Goal: Transaction & Acquisition: Book appointment/travel/reservation

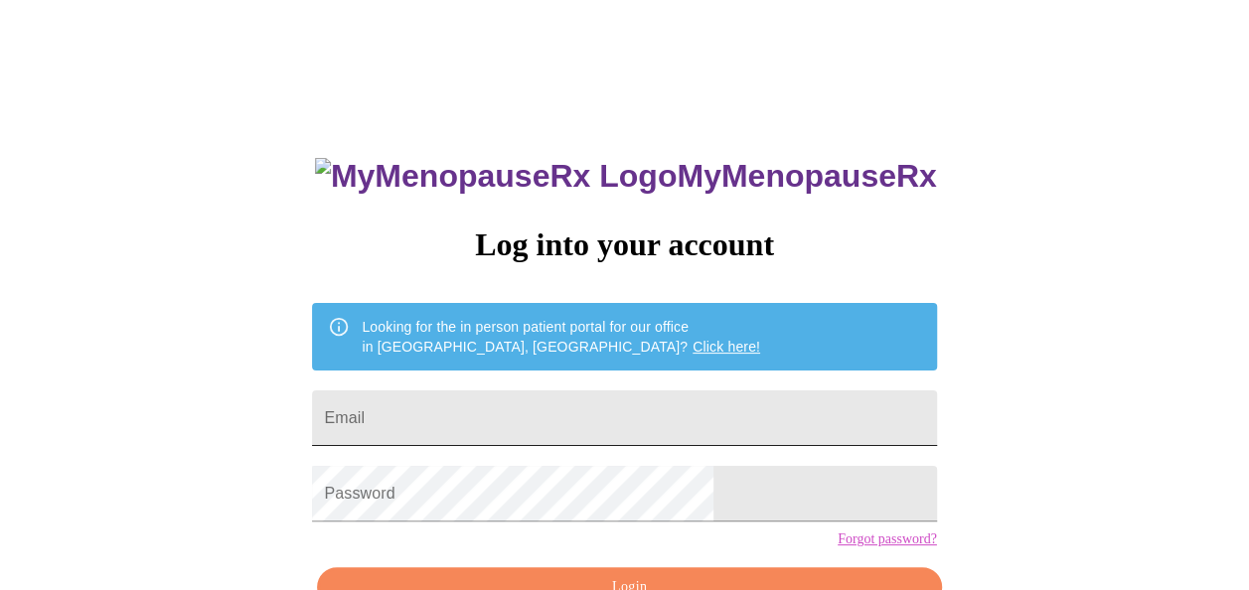
click at [659, 406] on input "Email" at bounding box center [624, 419] width 624 height 56
type input "[EMAIL_ADDRESS][DOMAIN_NAME]"
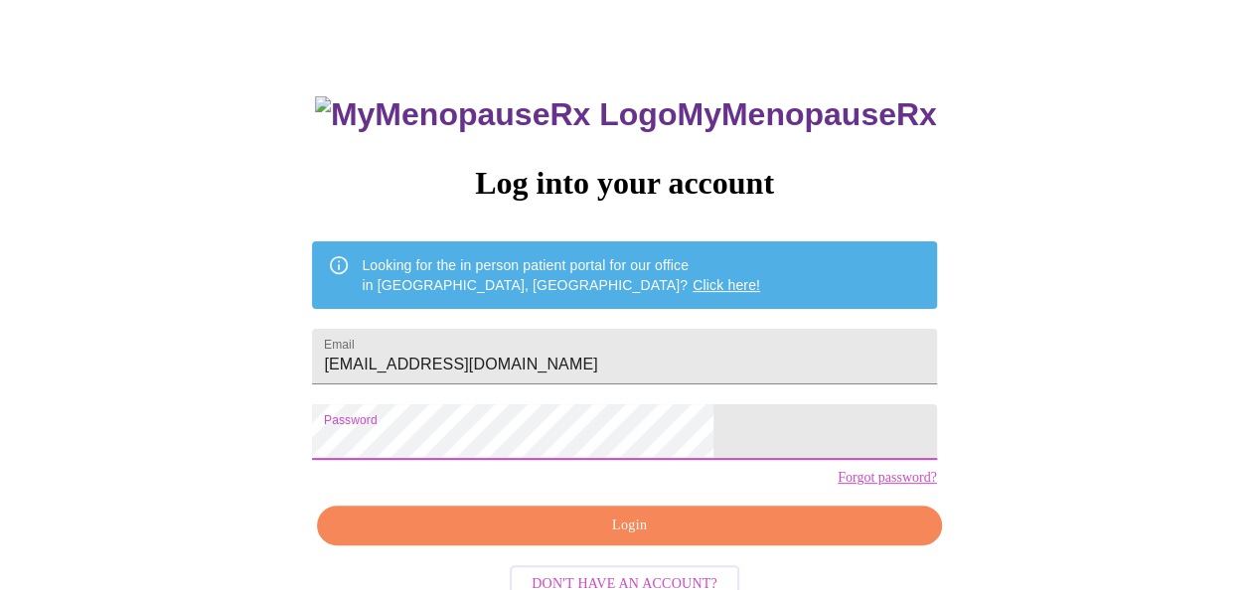
scroll to position [118, 0]
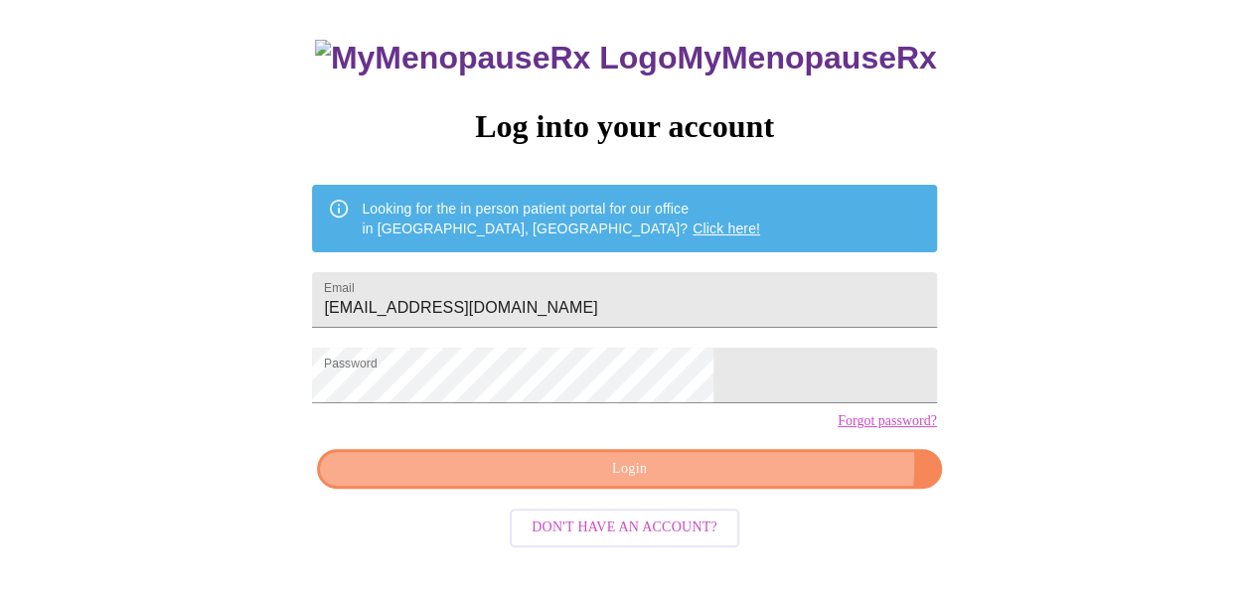
click at [728, 482] on span "Login" at bounding box center [629, 469] width 579 height 25
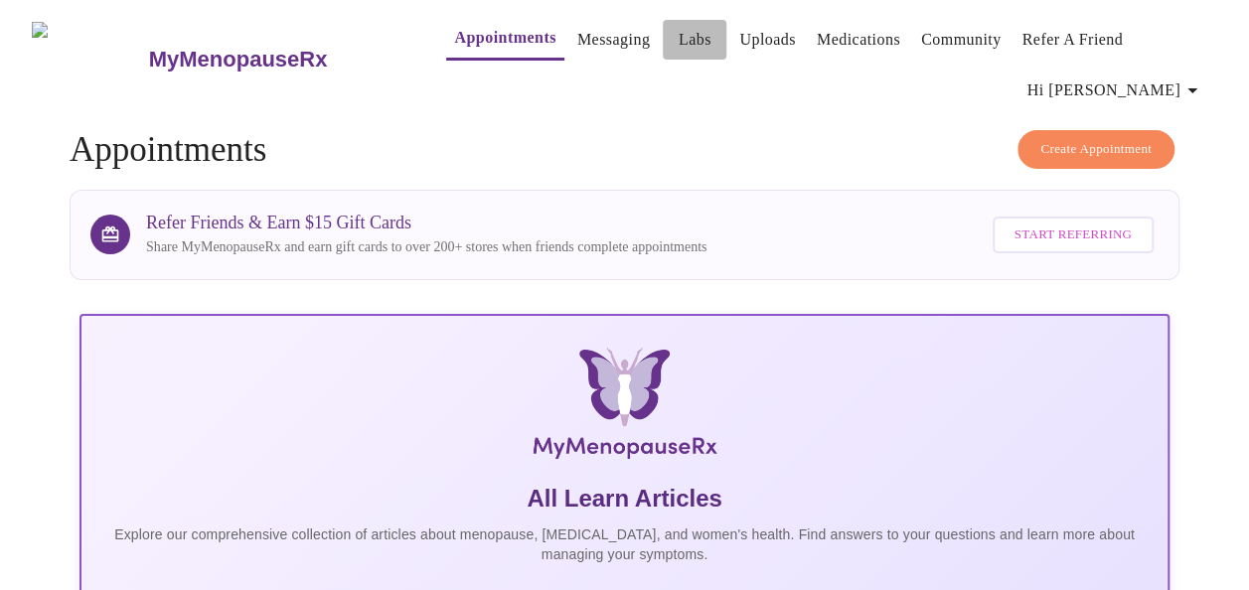
click at [679, 27] on link "Labs" at bounding box center [695, 40] width 33 height 28
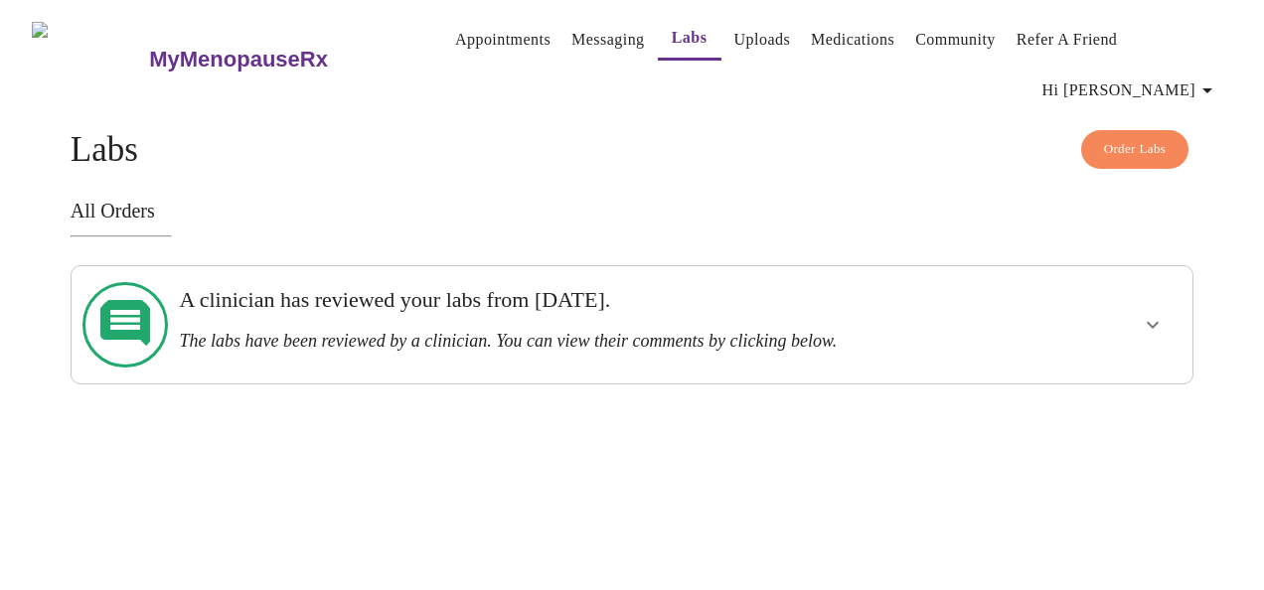
click at [1165, 315] on icon "show more" at bounding box center [1153, 325] width 24 height 24
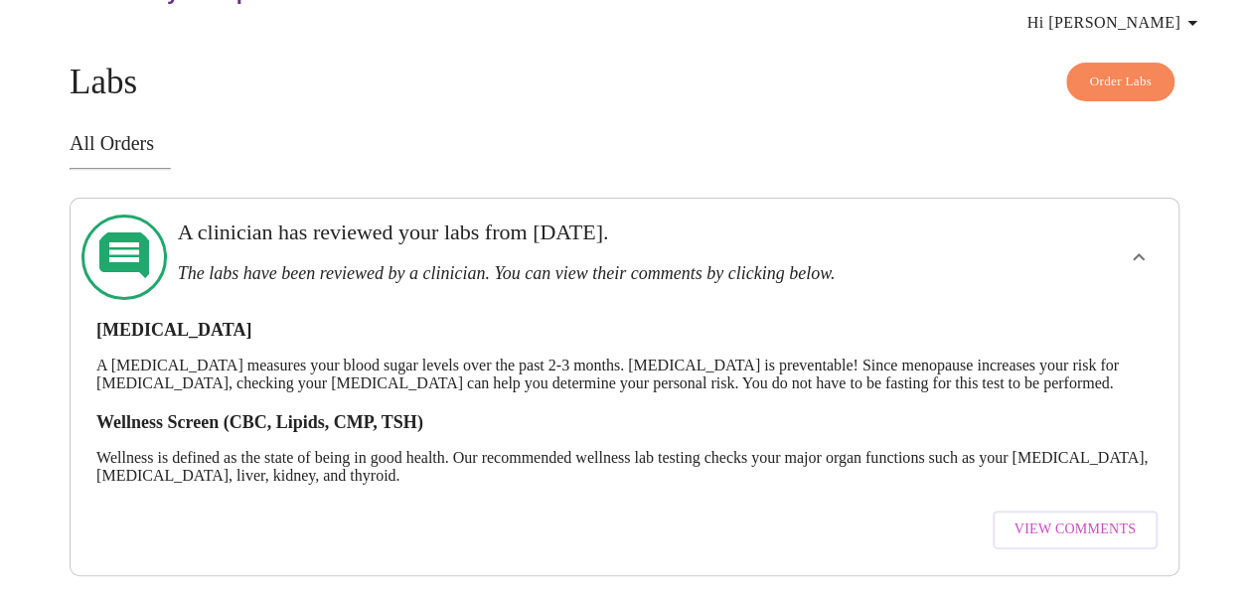
scroll to position [97, 0]
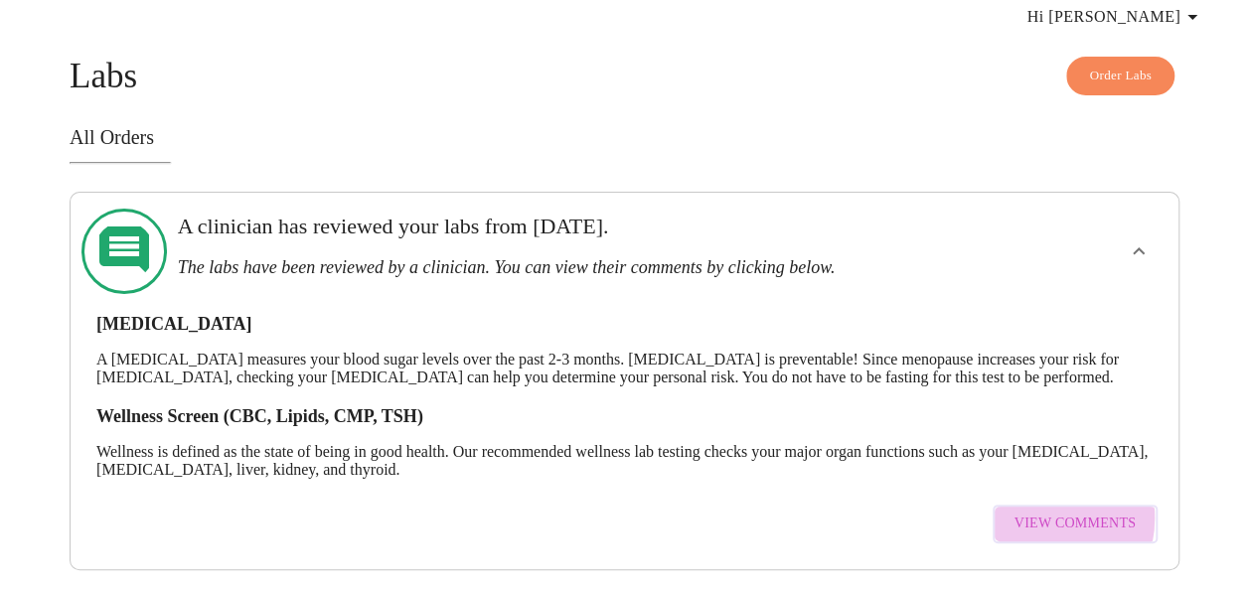
click at [1047, 512] on span "View Comments" at bounding box center [1075, 524] width 121 height 25
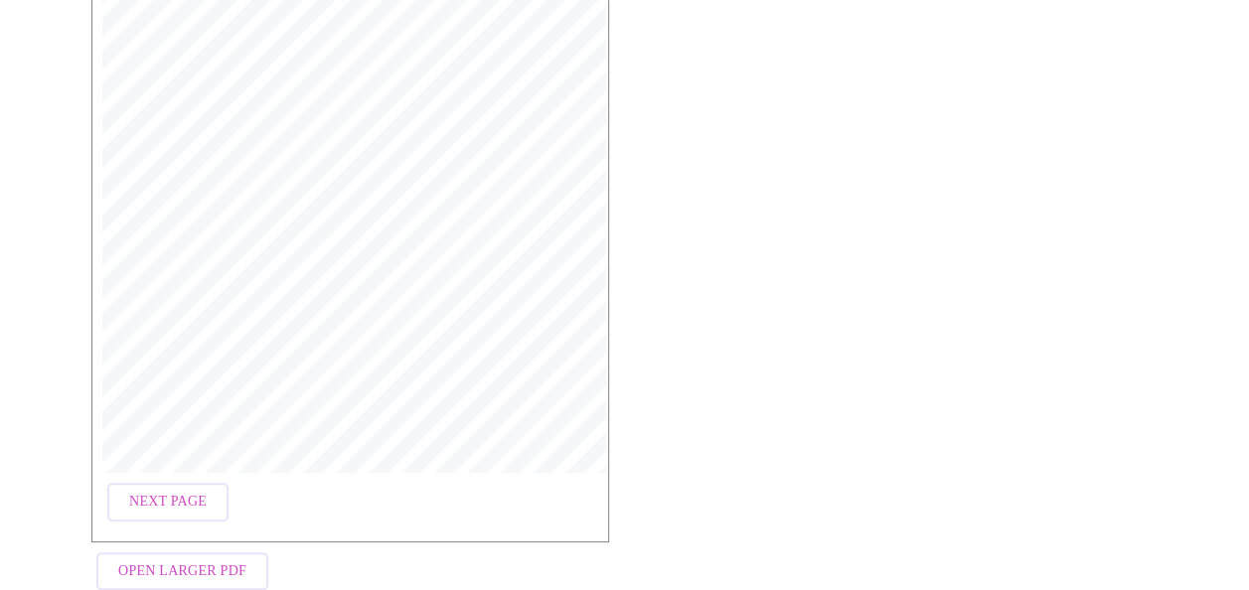
scroll to position [444, 0]
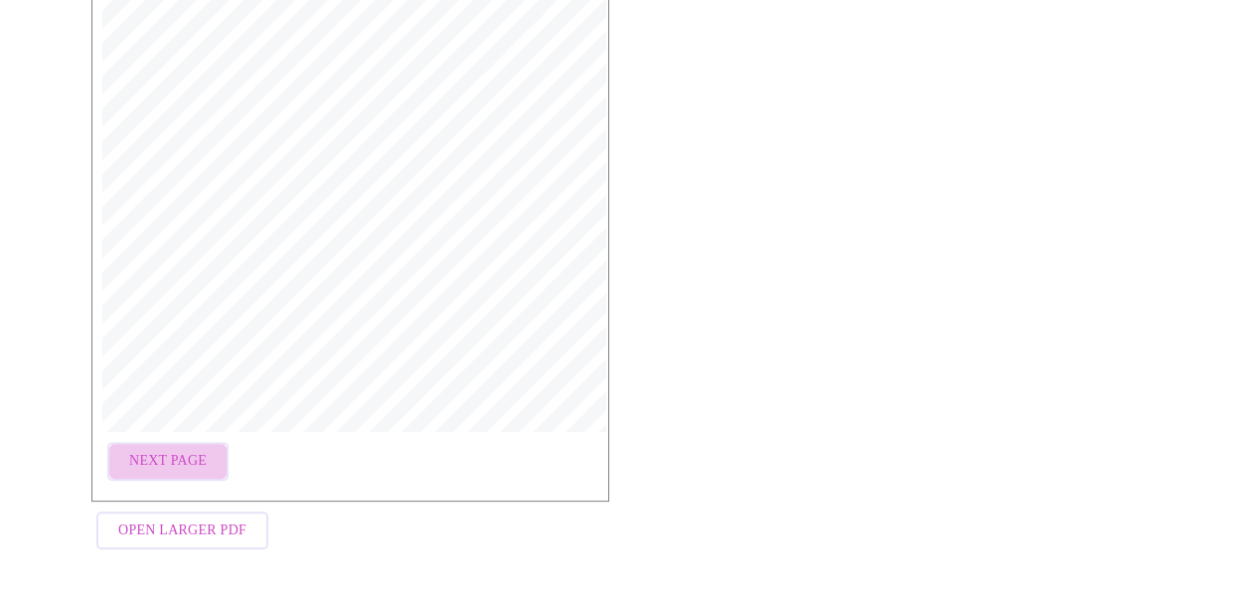
click at [181, 458] on span "Next Page" at bounding box center [168, 461] width 78 height 25
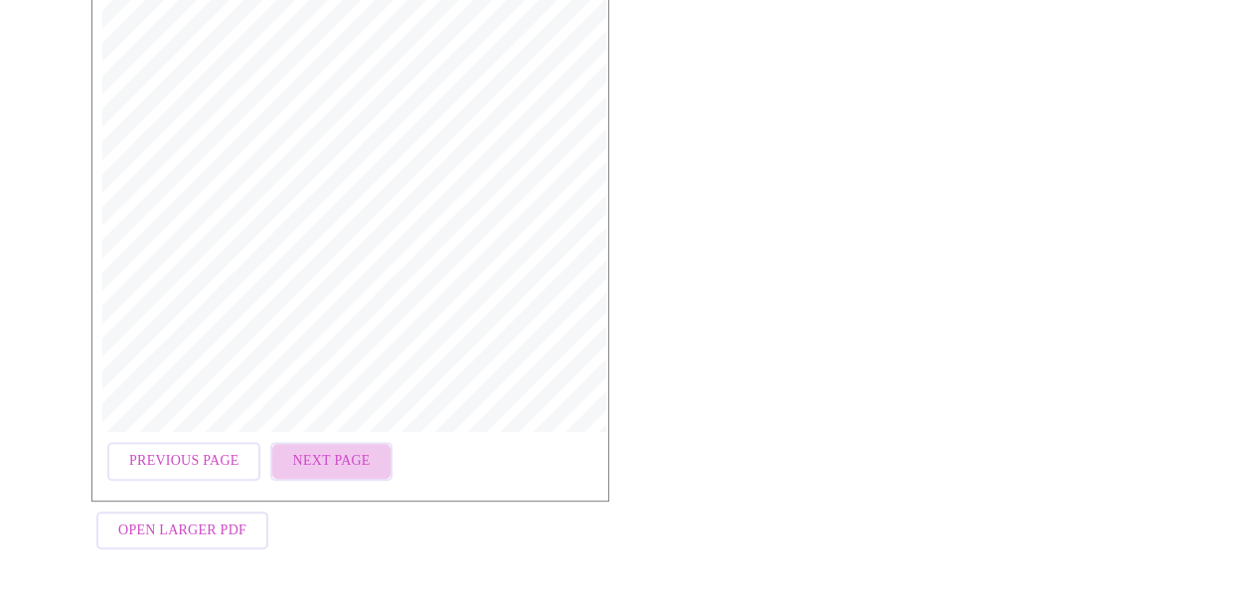
click at [361, 460] on button "Next Page" at bounding box center [330, 461] width 121 height 39
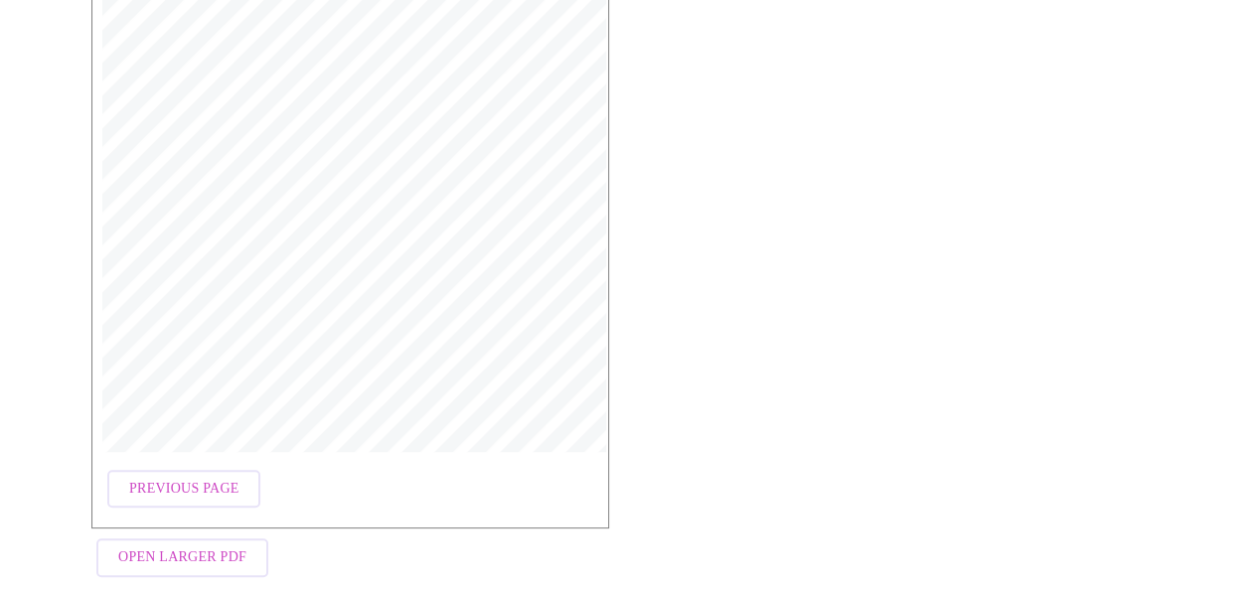
scroll to position [451, 0]
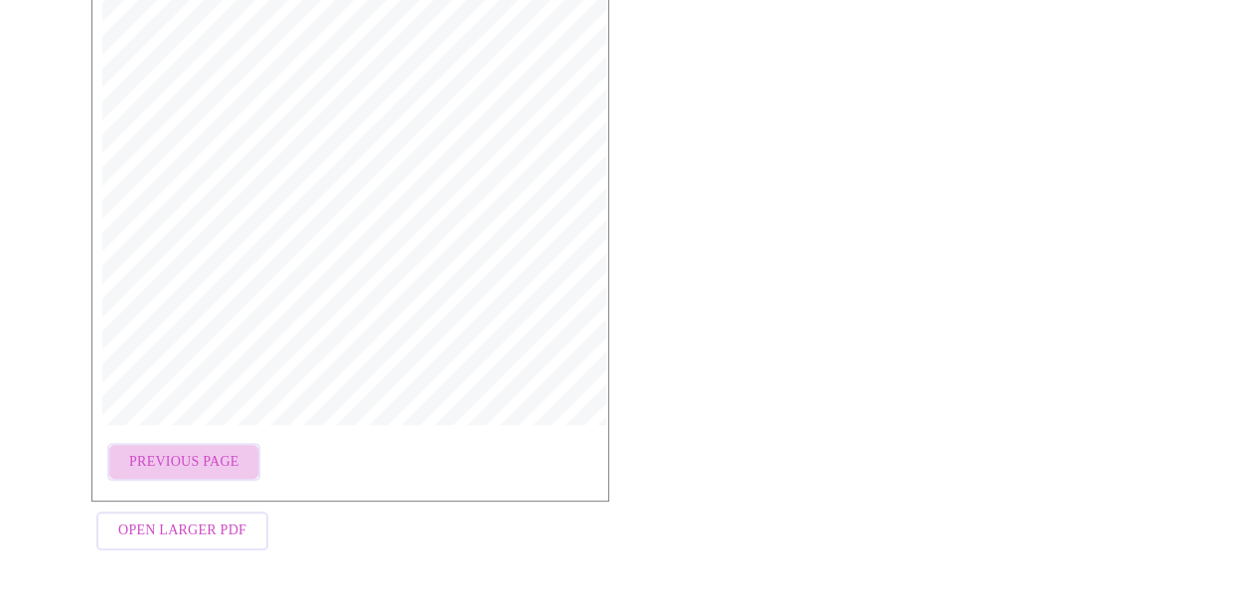
click at [179, 450] on span "Previous Page" at bounding box center [183, 462] width 109 height 25
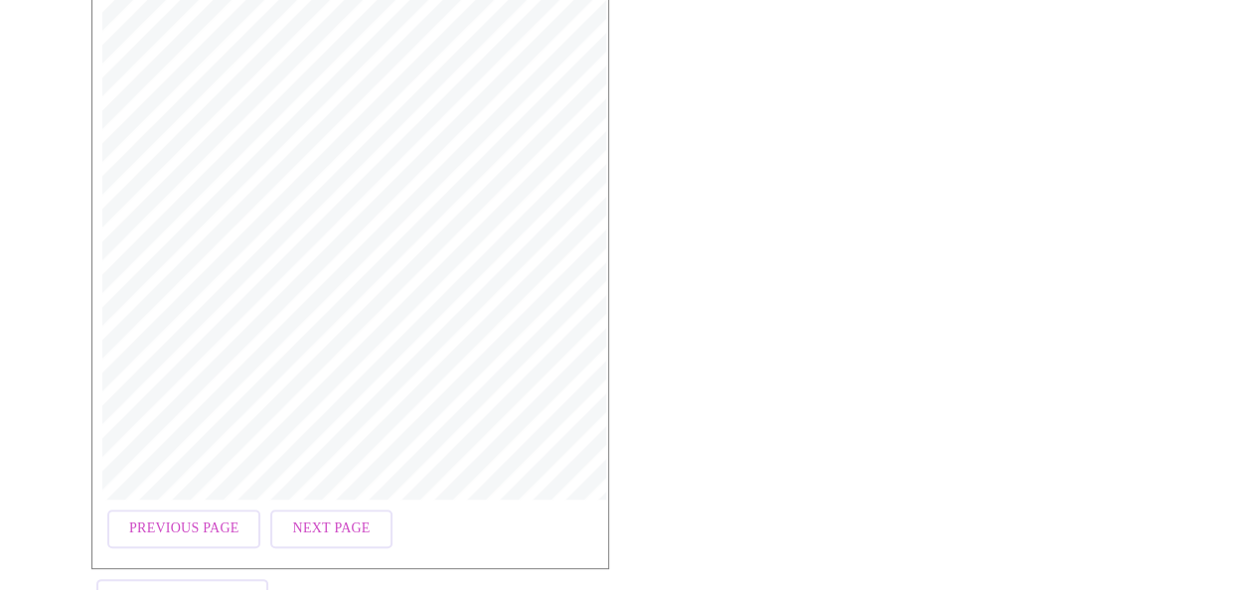
scroll to position [444, 0]
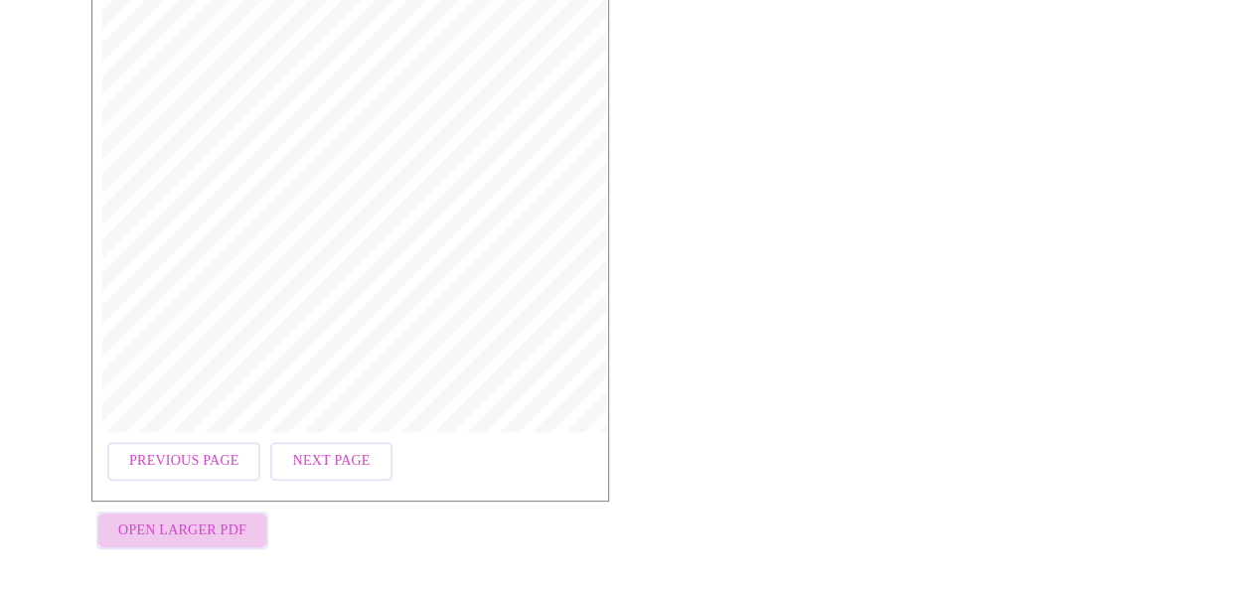
click at [223, 531] on span "Open Larger PDF" at bounding box center [182, 531] width 128 height 25
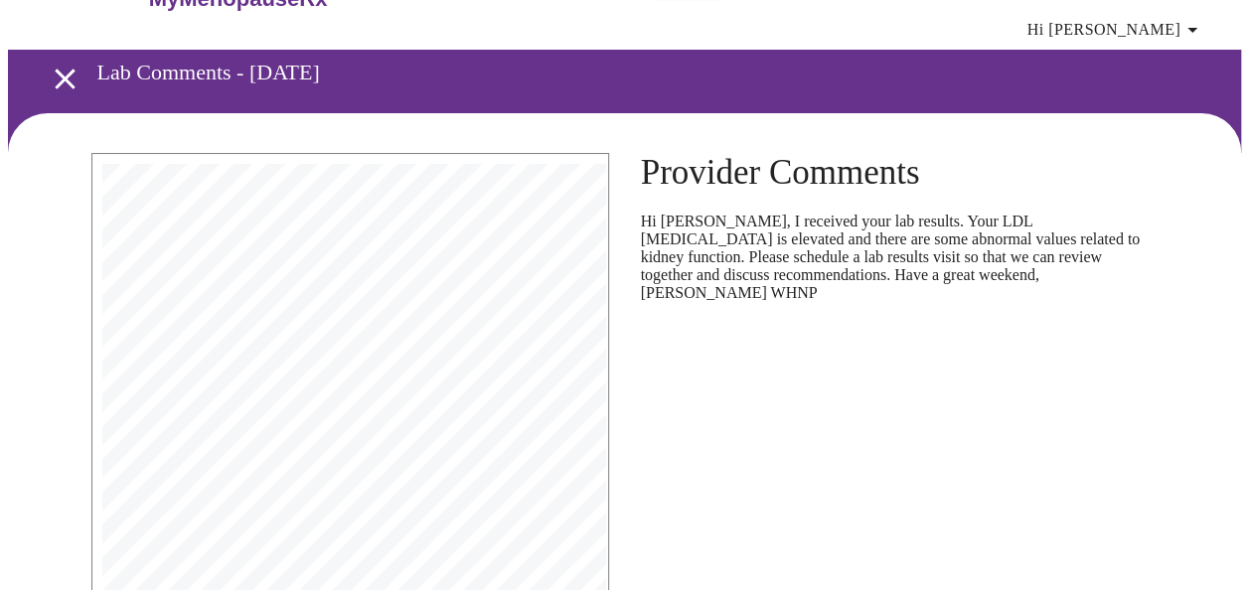
scroll to position [0, 0]
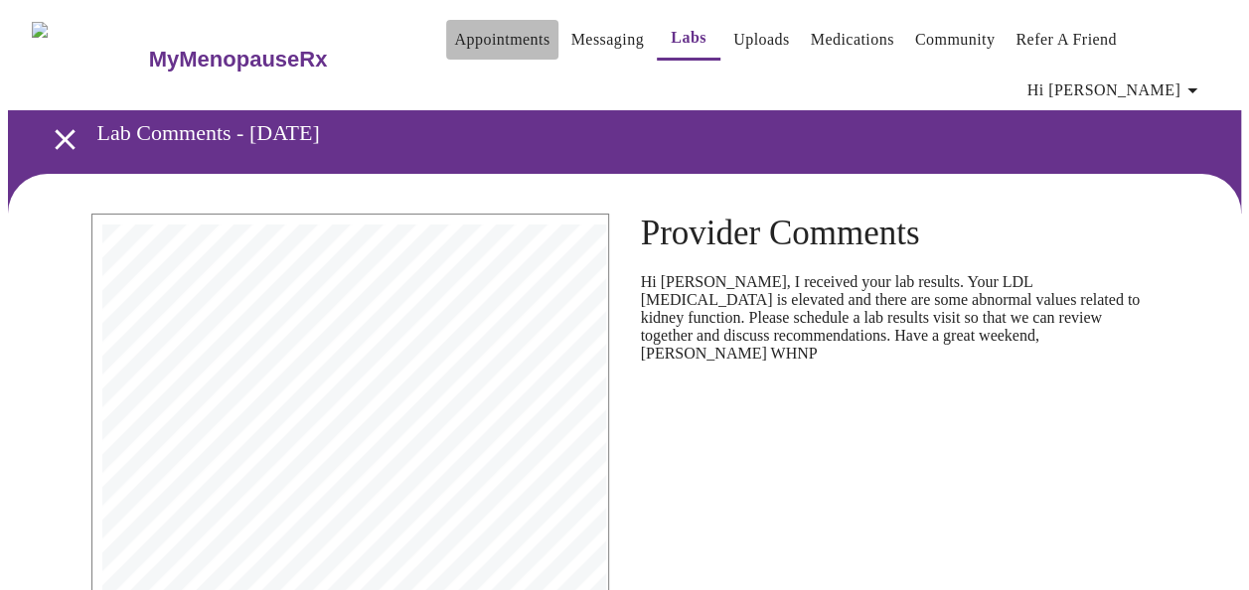
click at [454, 38] on link "Appointments" at bounding box center [501, 40] width 95 height 28
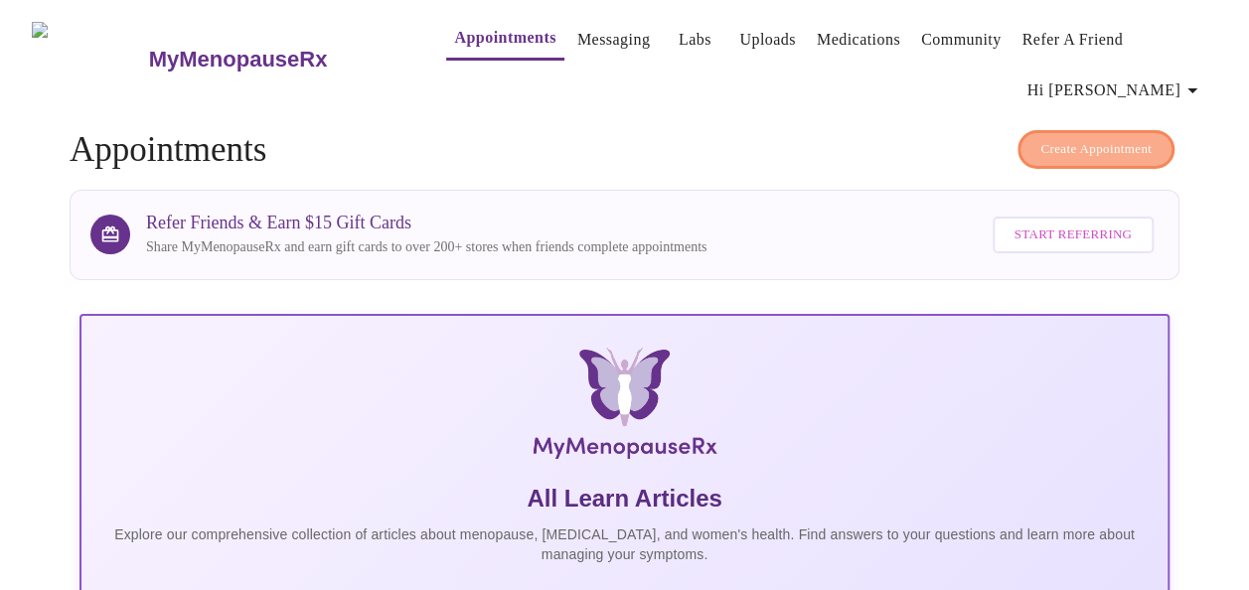
click at [1112, 138] on span "Create Appointment" at bounding box center [1096, 149] width 111 height 23
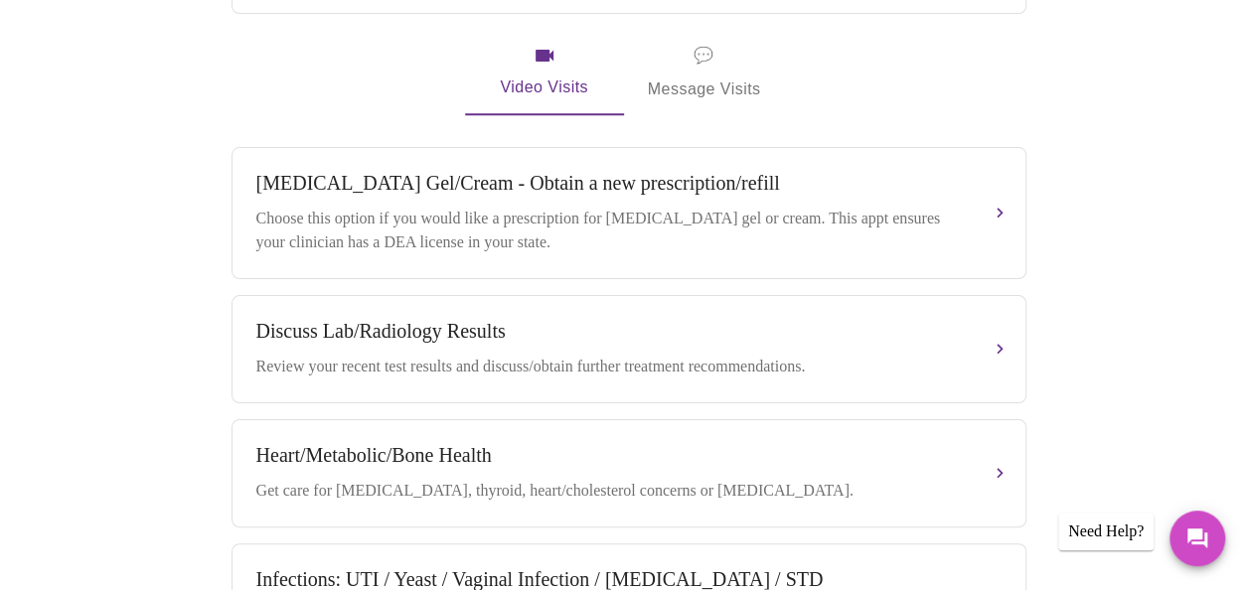
scroll to position [795, 0]
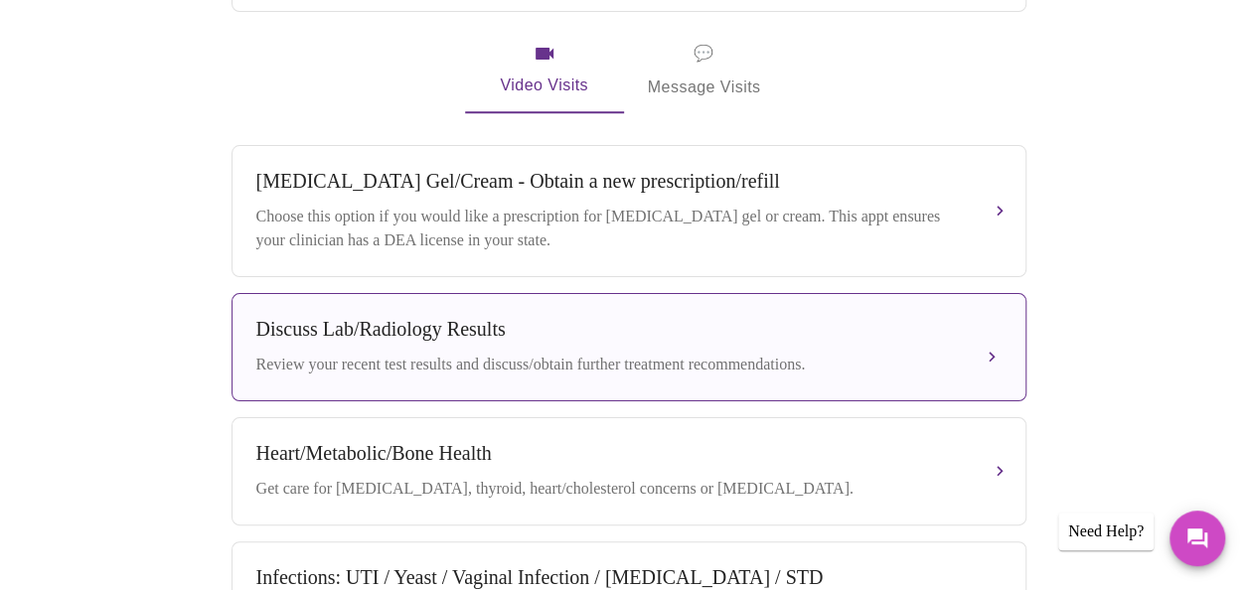
click at [579, 363] on div "Review your recent test results and discuss/obtain further treatment recommenda…" at bounding box center [609, 365] width 706 height 24
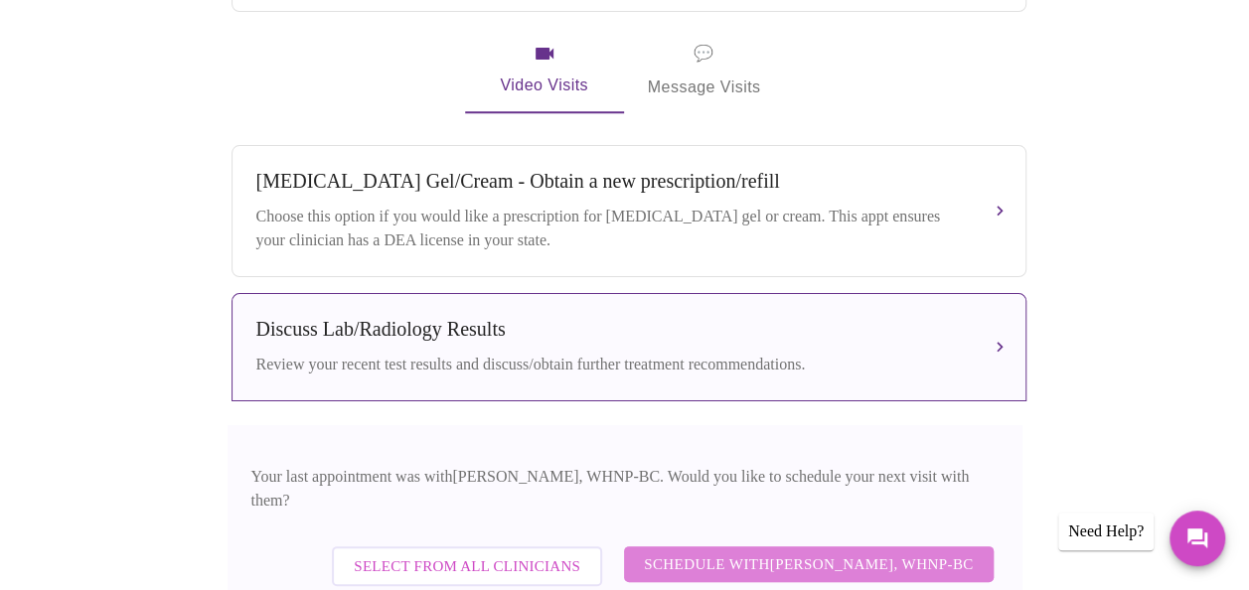
click at [901, 552] on span "Schedule with [PERSON_NAME], WHNP-BC" at bounding box center [809, 565] width 330 height 26
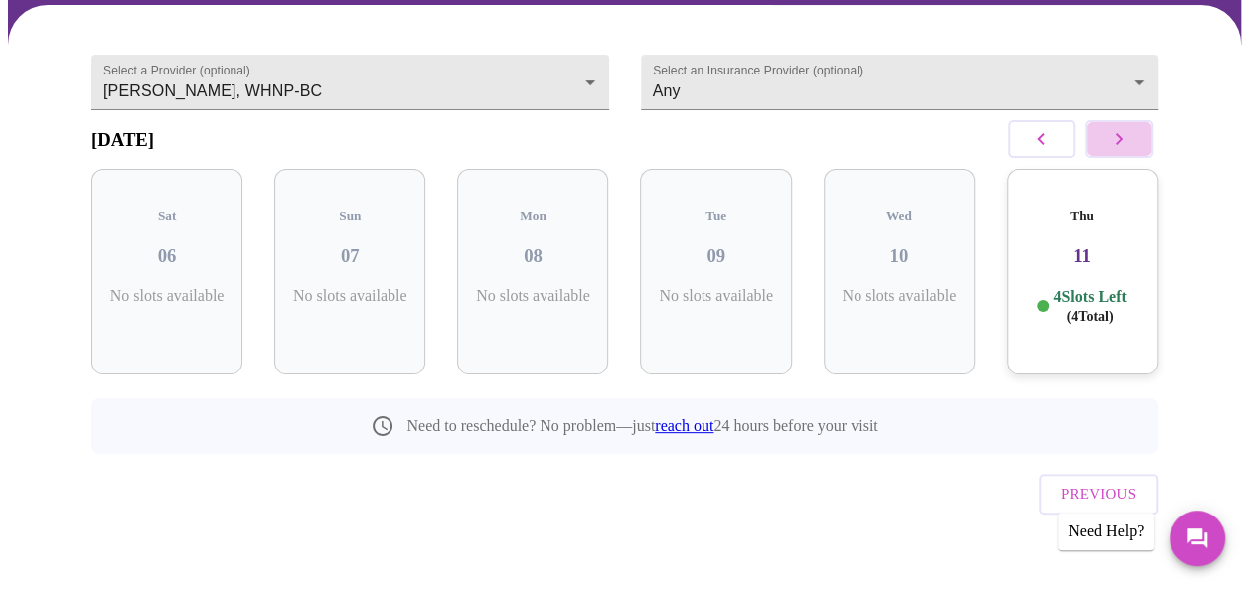
click at [1131, 151] on icon "button" at bounding box center [1119, 139] width 24 height 24
click at [1087, 256] on h3 "22" at bounding box center [1082, 257] width 119 height 22
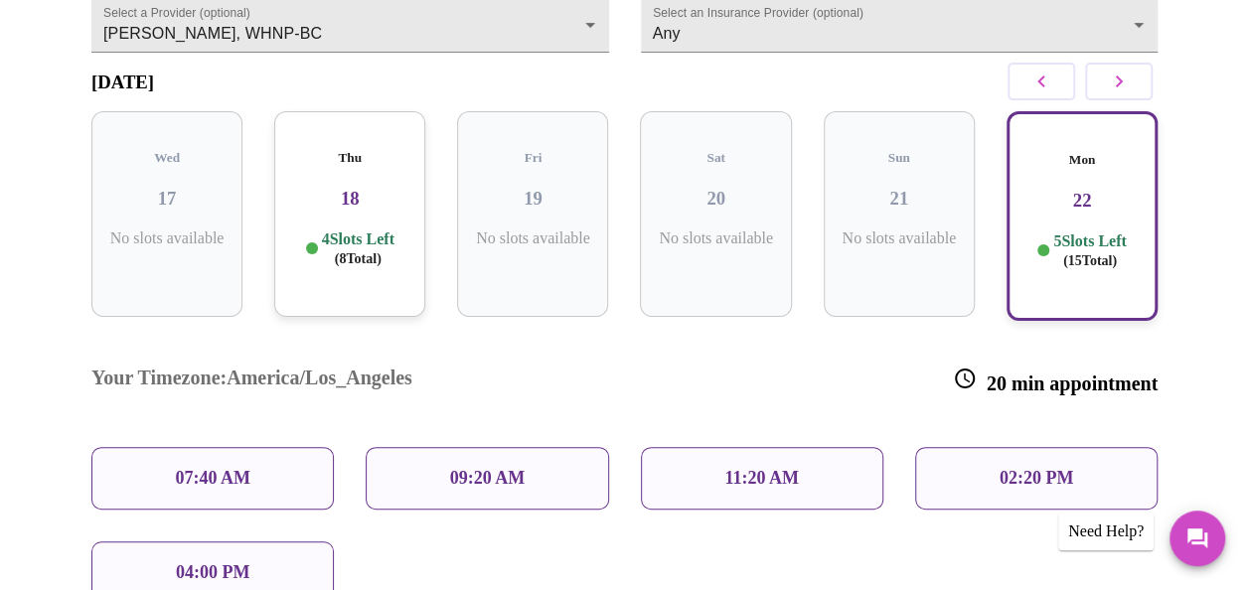
scroll to position [284, 0]
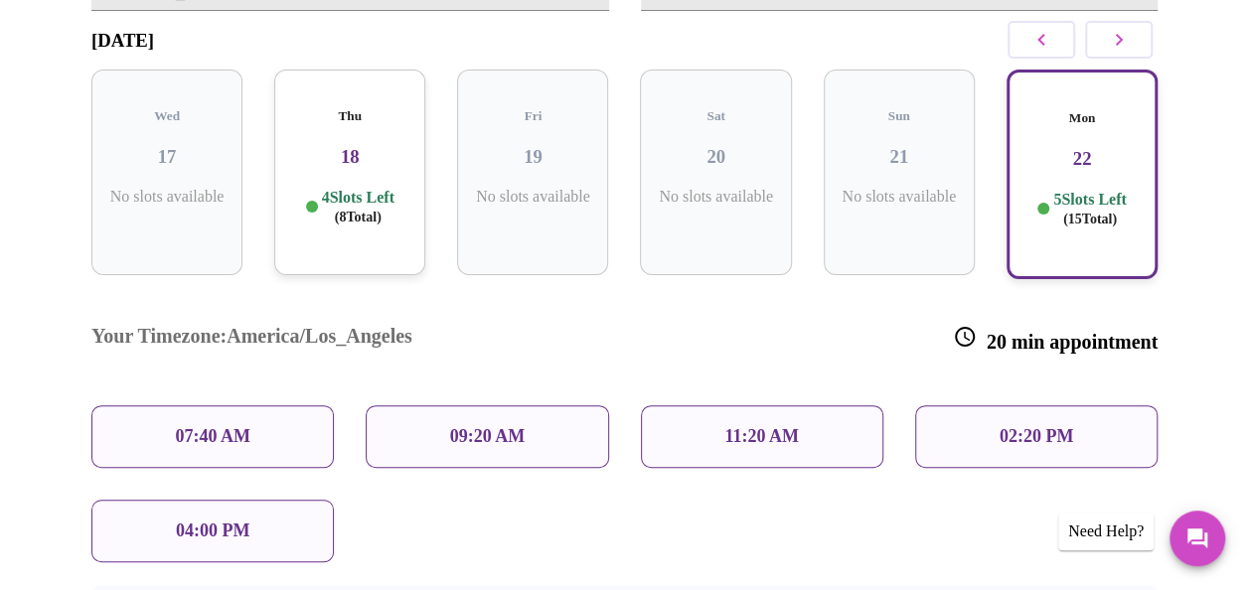
click at [1123, 52] on icon "button" at bounding box center [1119, 40] width 24 height 24
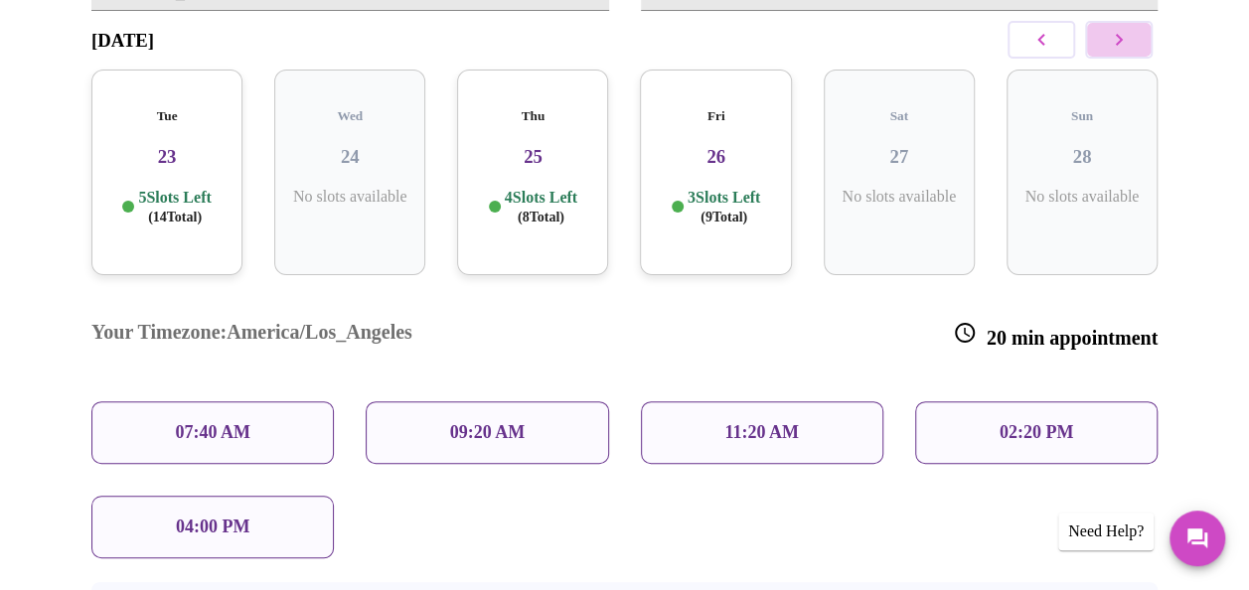
click at [1123, 52] on icon "button" at bounding box center [1119, 40] width 24 height 24
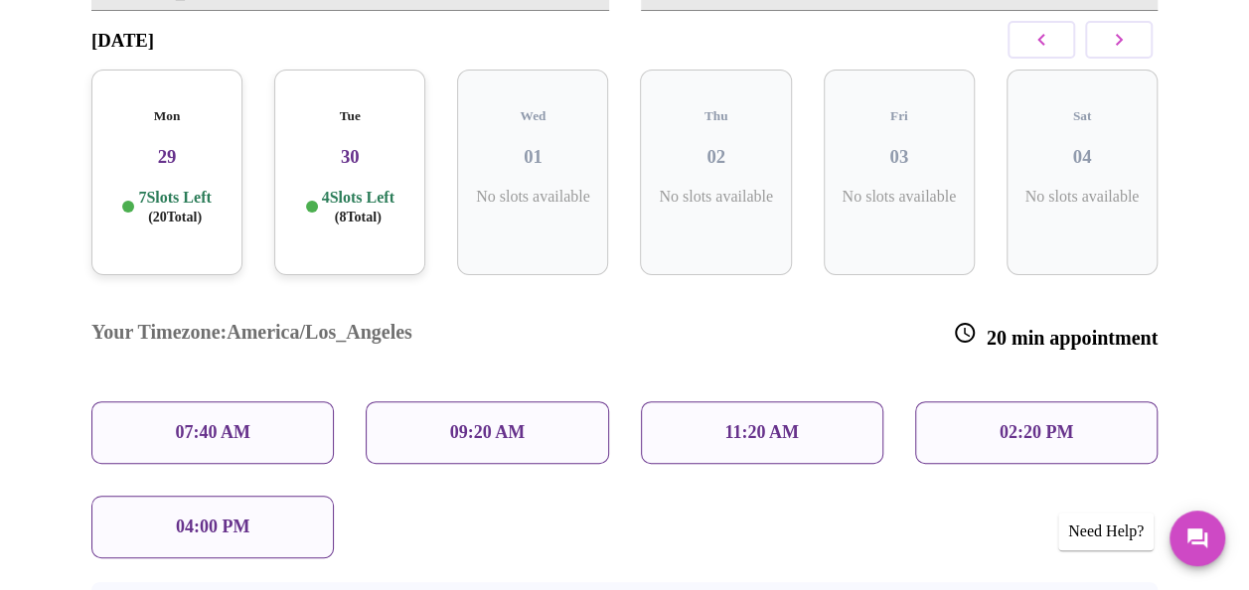
scroll to position [185, 0]
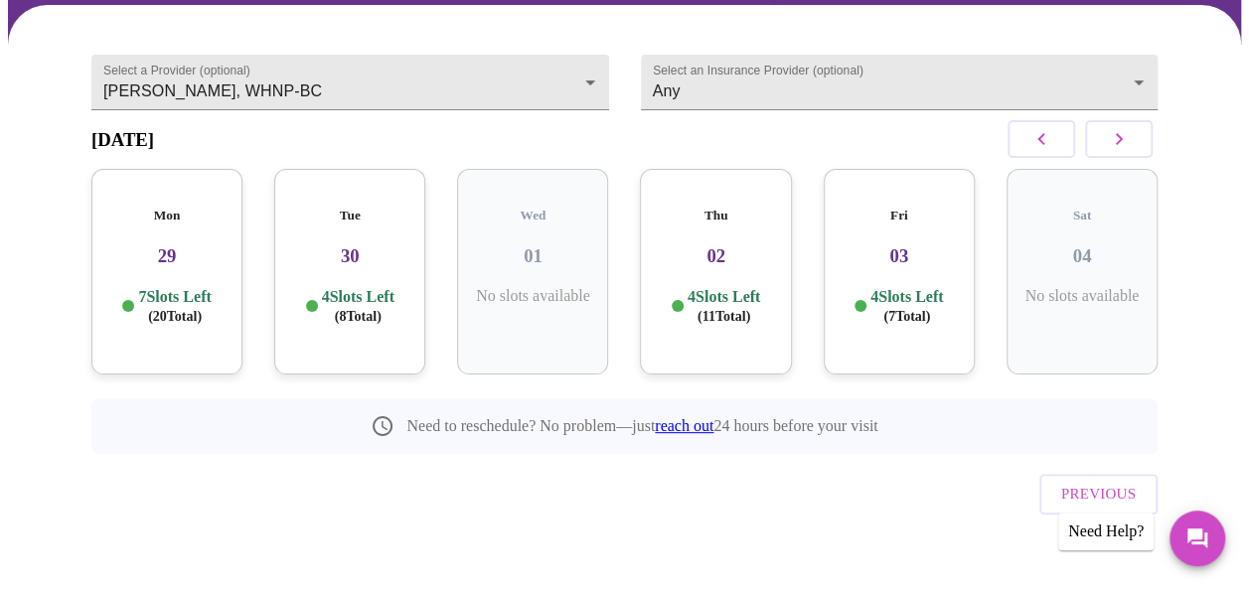
click at [163, 258] on h3 "29" at bounding box center [166, 257] width 119 height 22
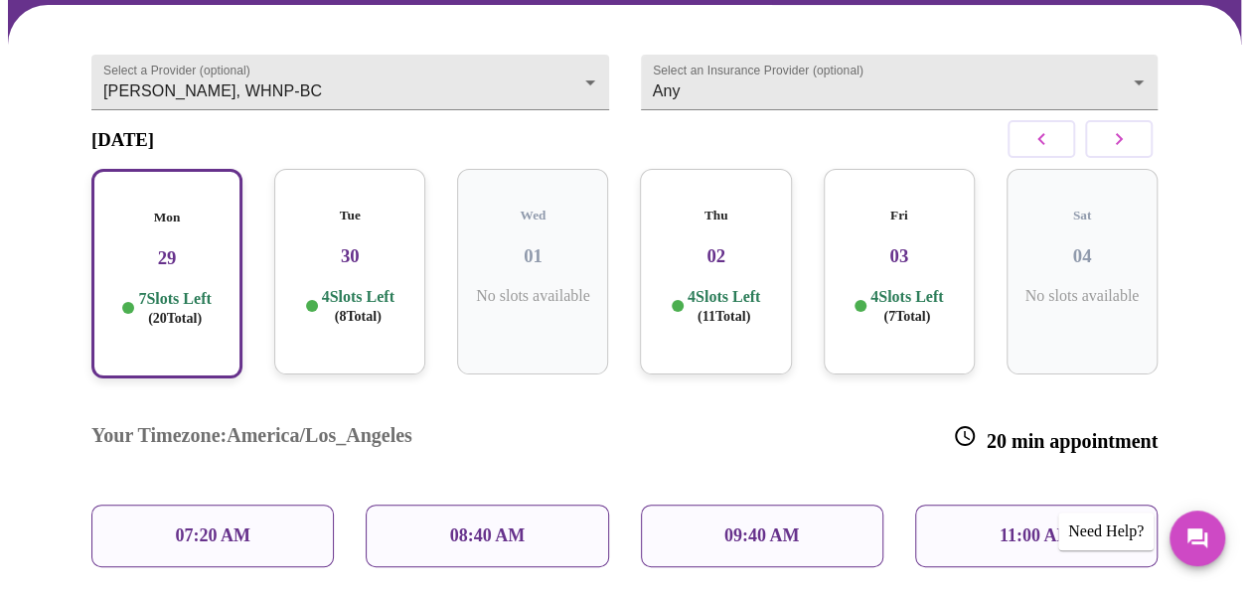
click at [211, 526] on p "07:20 AM" at bounding box center [213, 536] width 76 height 21
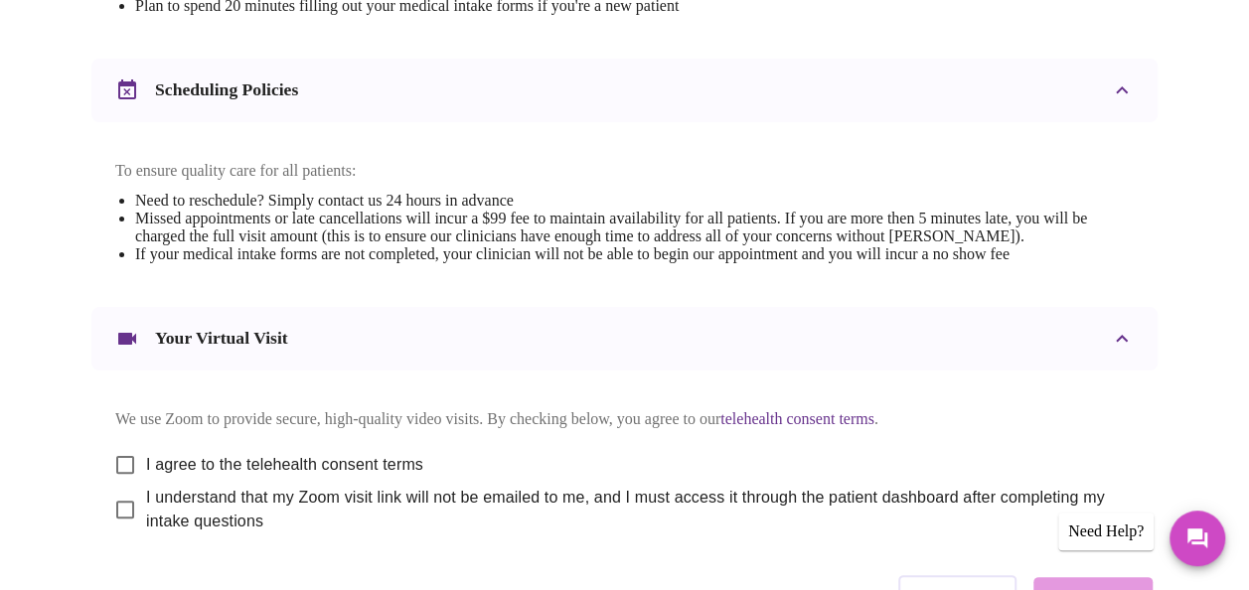
scroll to position [795, 0]
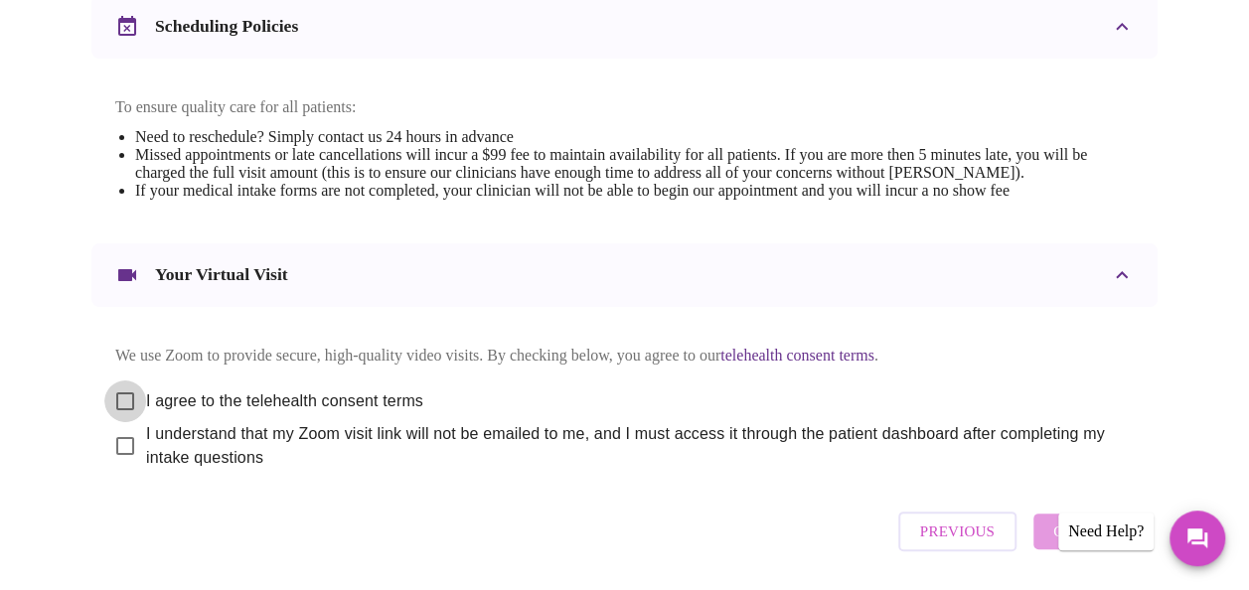
click at [119, 414] on input "I agree to the telehealth consent terms" at bounding box center [125, 402] width 42 height 42
checkbox input "true"
click at [118, 466] on input "I understand that my Zoom visit link will not be emailed to me, and I must acce…" at bounding box center [125, 446] width 42 height 42
checkbox input "true"
click at [1098, 545] on span "Continue" at bounding box center [1094, 532] width 80 height 26
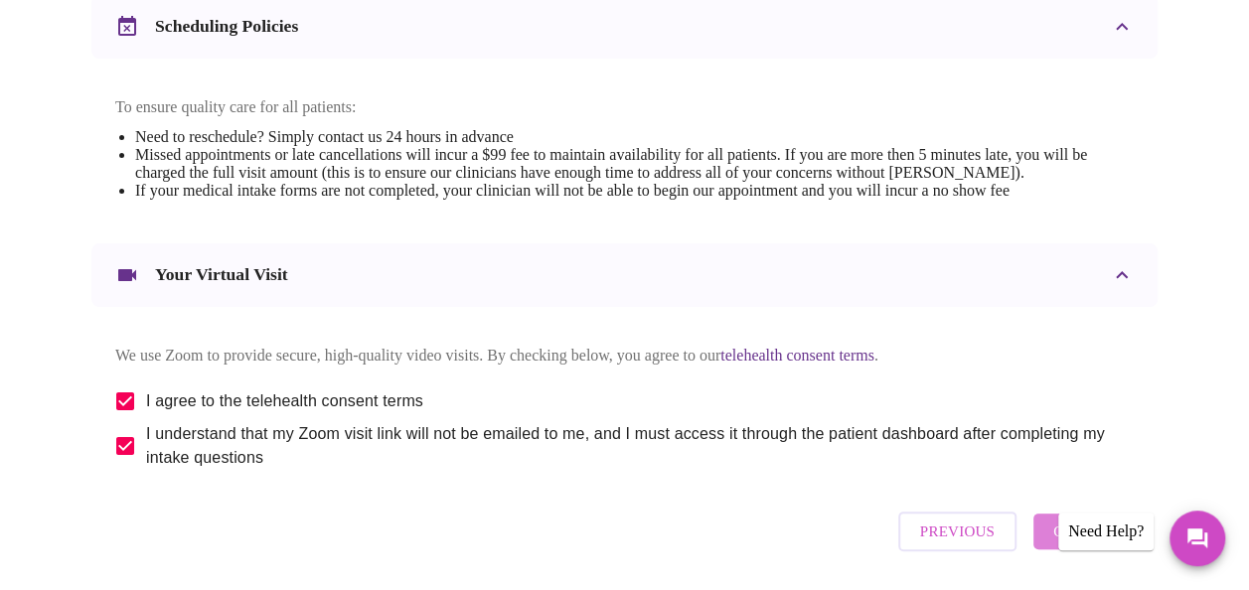
scroll to position [282, 0]
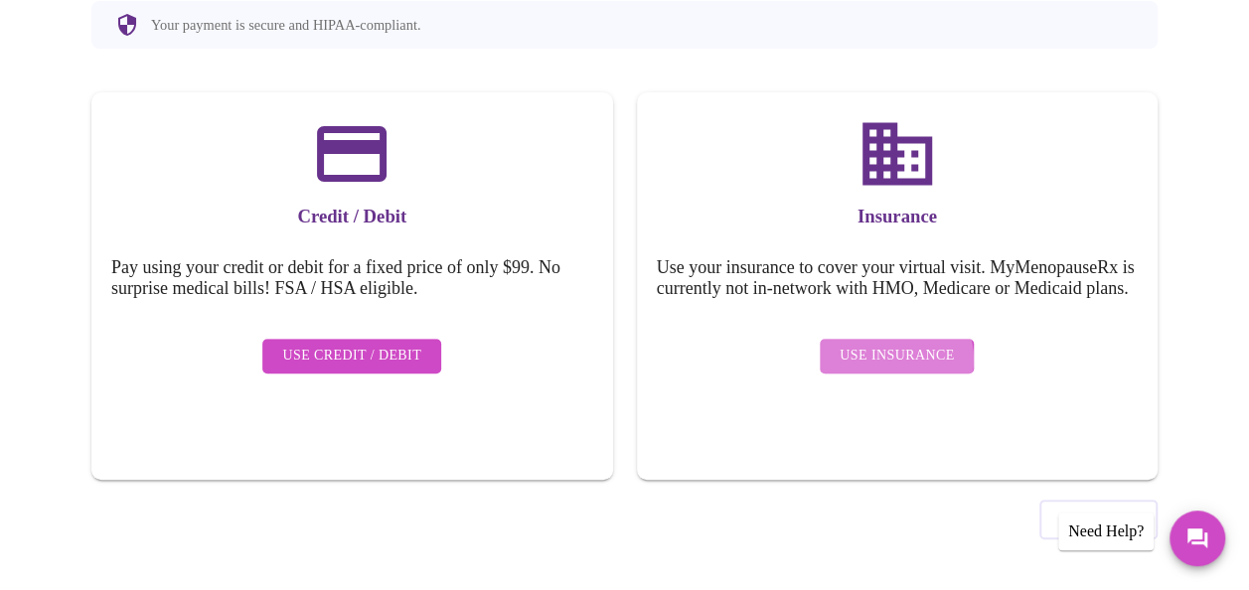
click at [898, 365] on span "Use Insurance" at bounding box center [897, 356] width 114 height 25
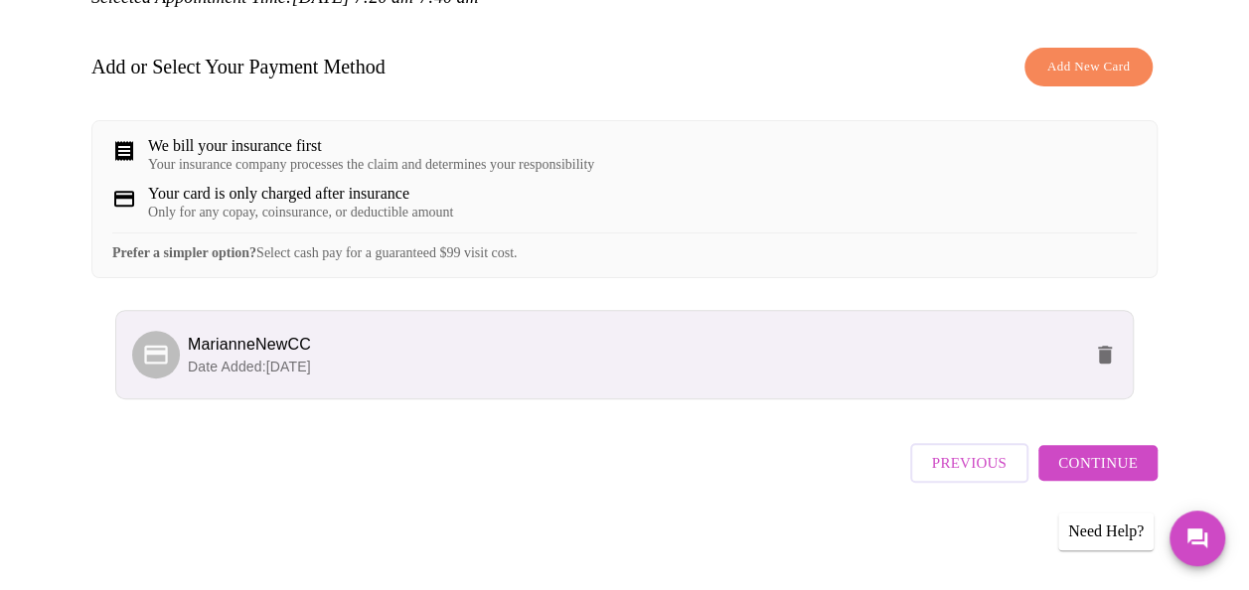
scroll to position [299, 0]
click at [231, 137] on div "We bill your insurance first" at bounding box center [371, 146] width 446 height 18
click at [1136, 474] on span "Continue" at bounding box center [1099, 463] width 80 height 26
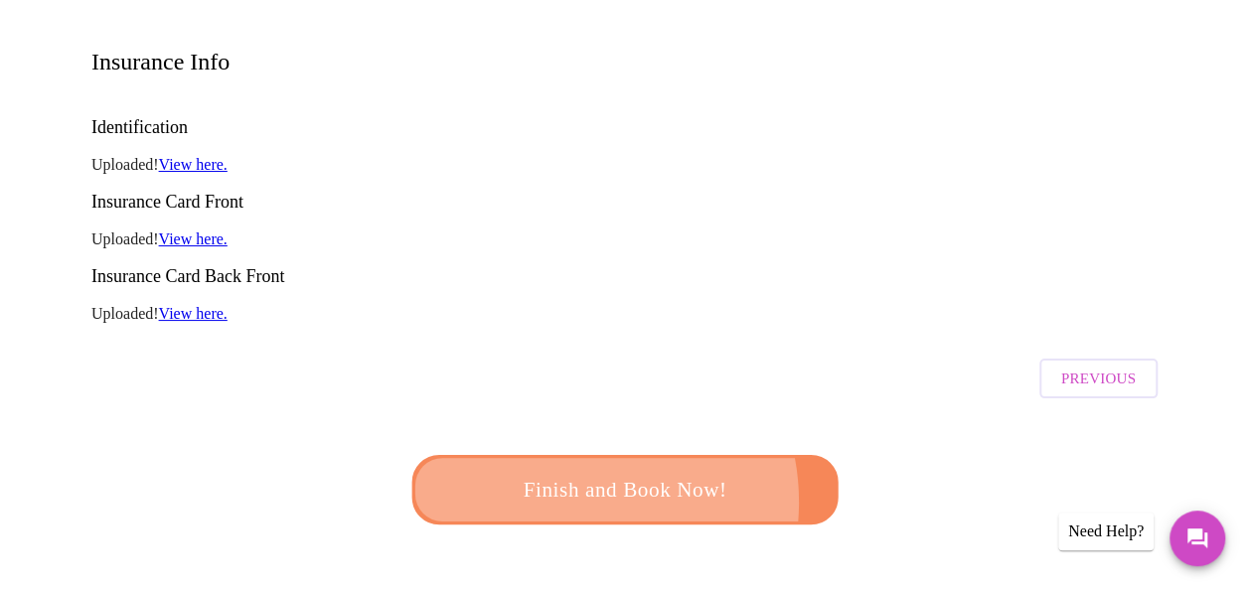
click at [571, 472] on span "Finish and Book Now!" at bounding box center [625, 490] width 368 height 37
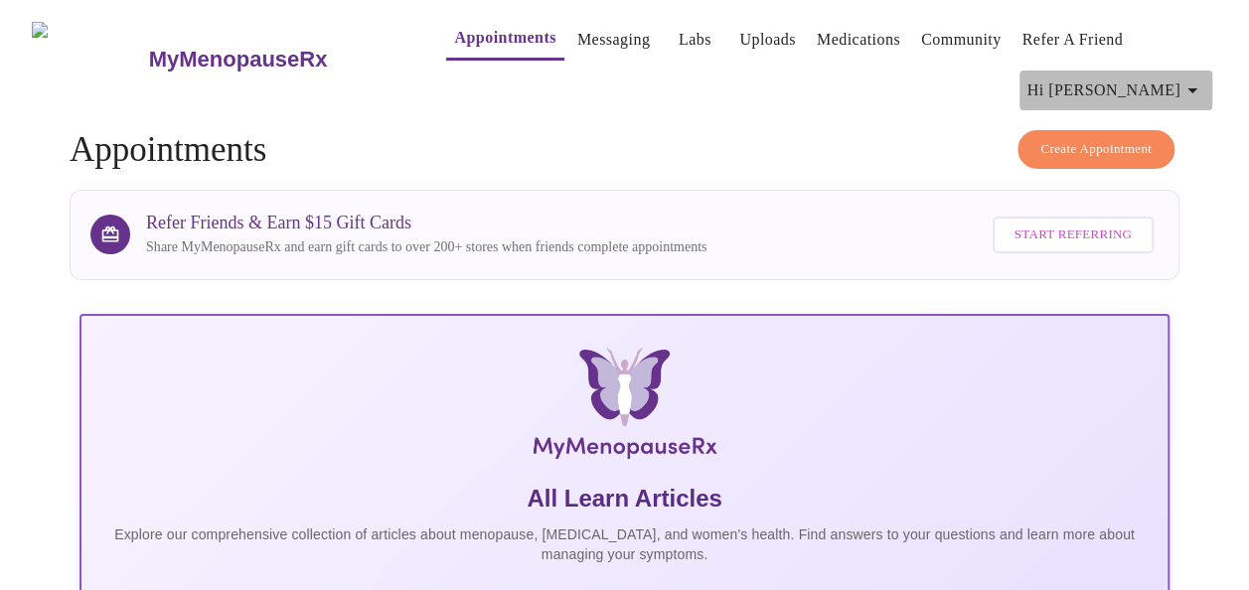
click at [1187, 86] on span "Hi [PERSON_NAME]" at bounding box center [1116, 91] width 177 height 28
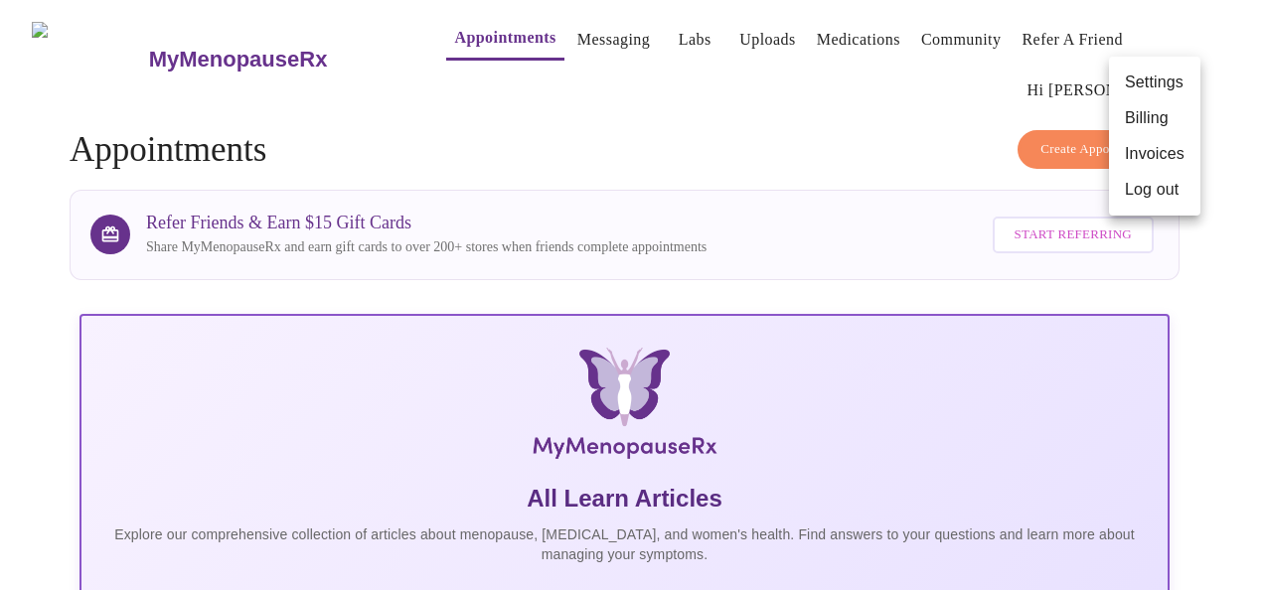
click at [1159, 195] on li "Log out" at bounding box center [1154, 190] width 91 height 36
